Goal: Information Seeking & Learning: Check status

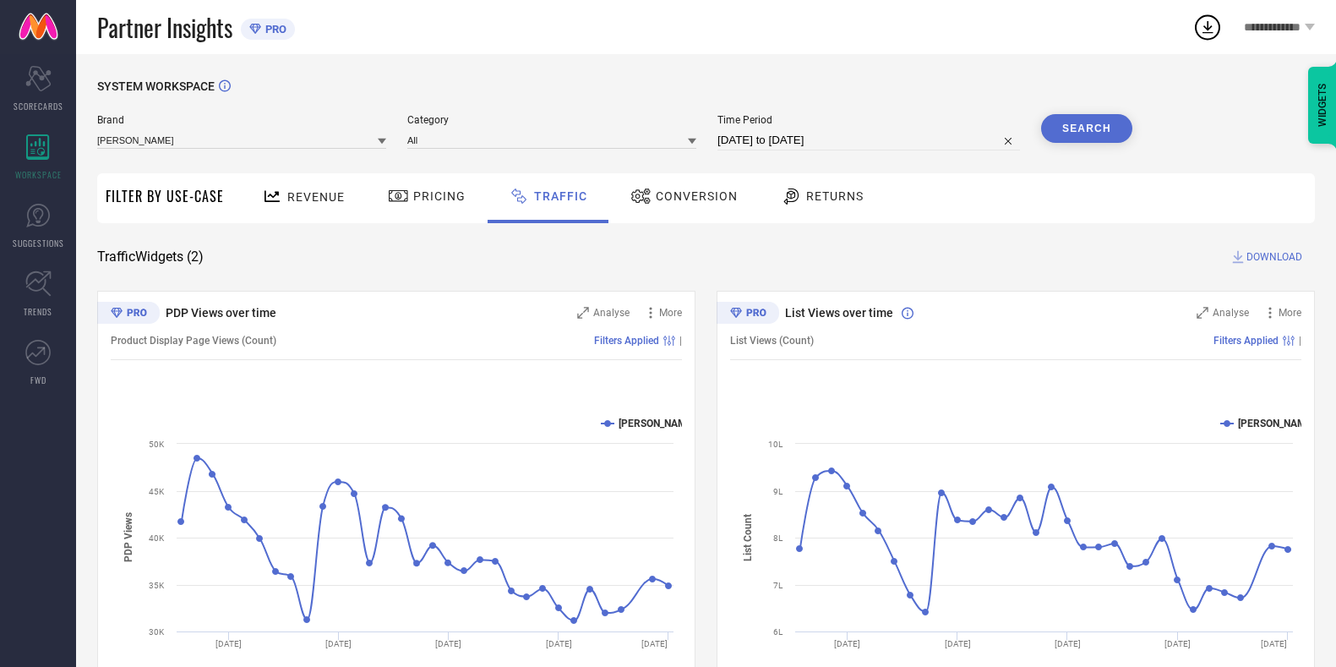
scroll to position [72, 0]
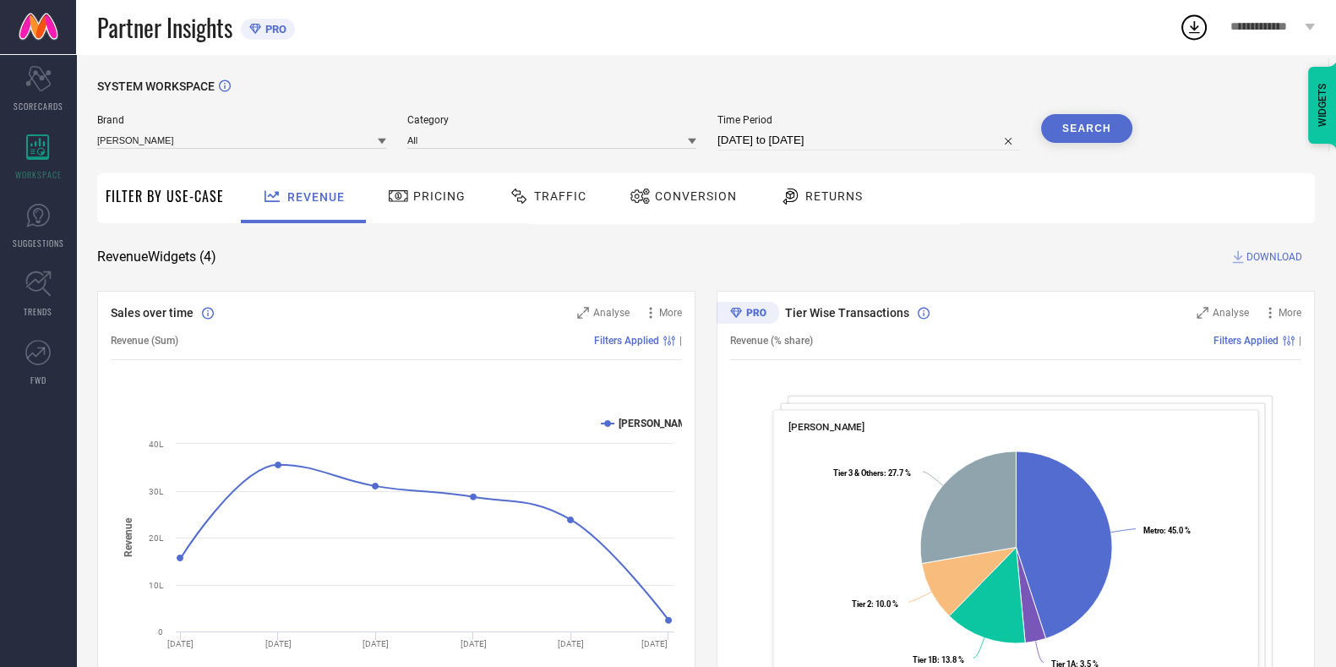
click at [548, 208] on div "Traffic" at bounding box center [547, 196] width 86 height 29
click at [541, 204] on div "Traffic" at bounding box center [547, 196] width 86 height 29
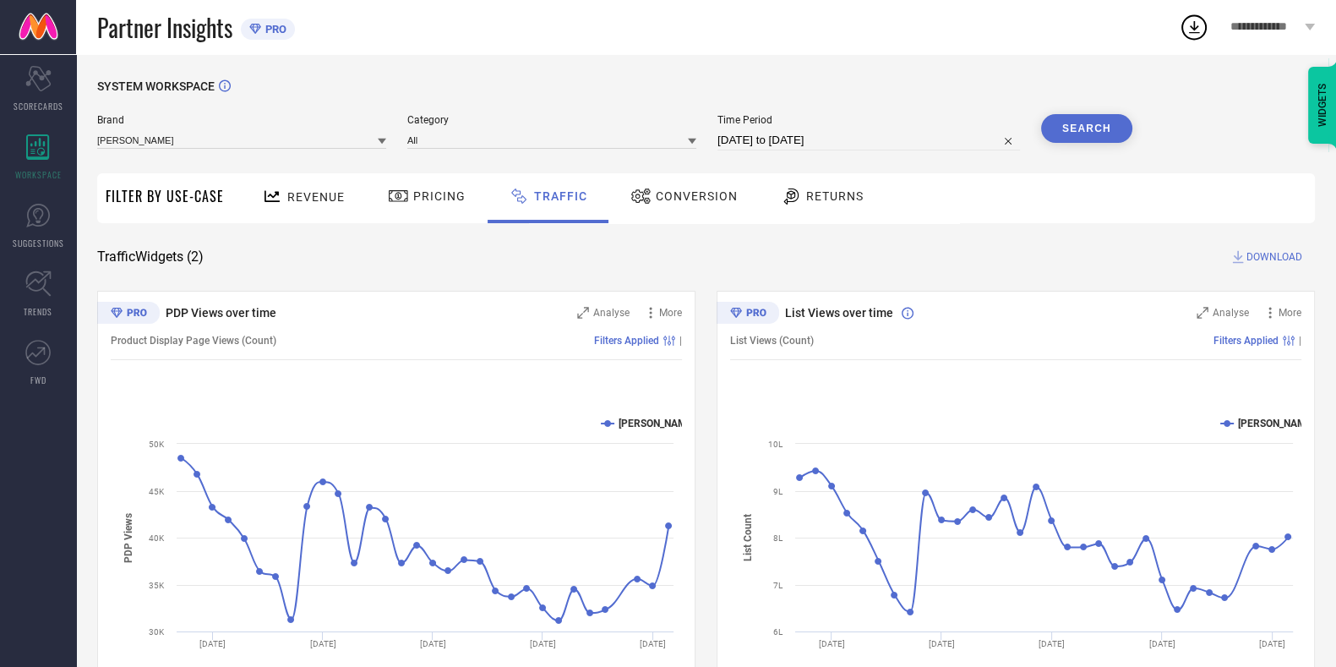
scroll to position [72, 0]
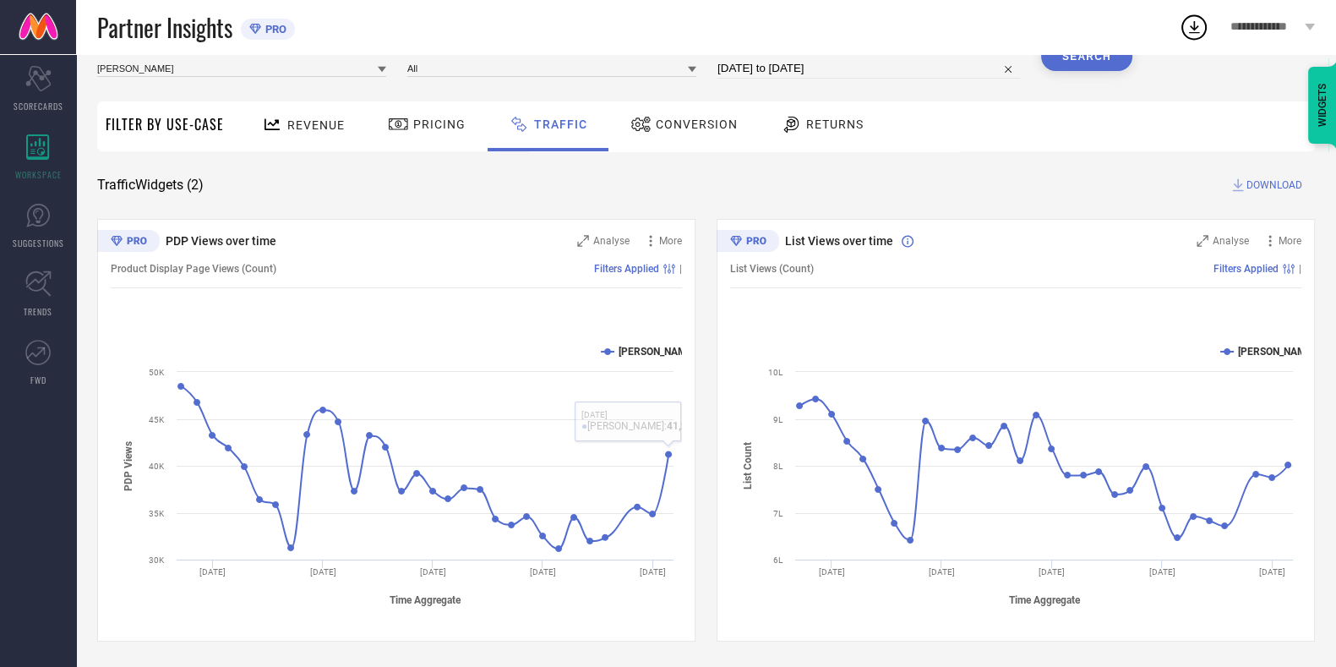
click at [705, 380] on div "PDP Views over time Analyse More Product Display Page Views (Count) Filters App…" at bounding box center [705, 430] width 1217 height 422
